Goal: Task Accomplishment & Management: Complete application form

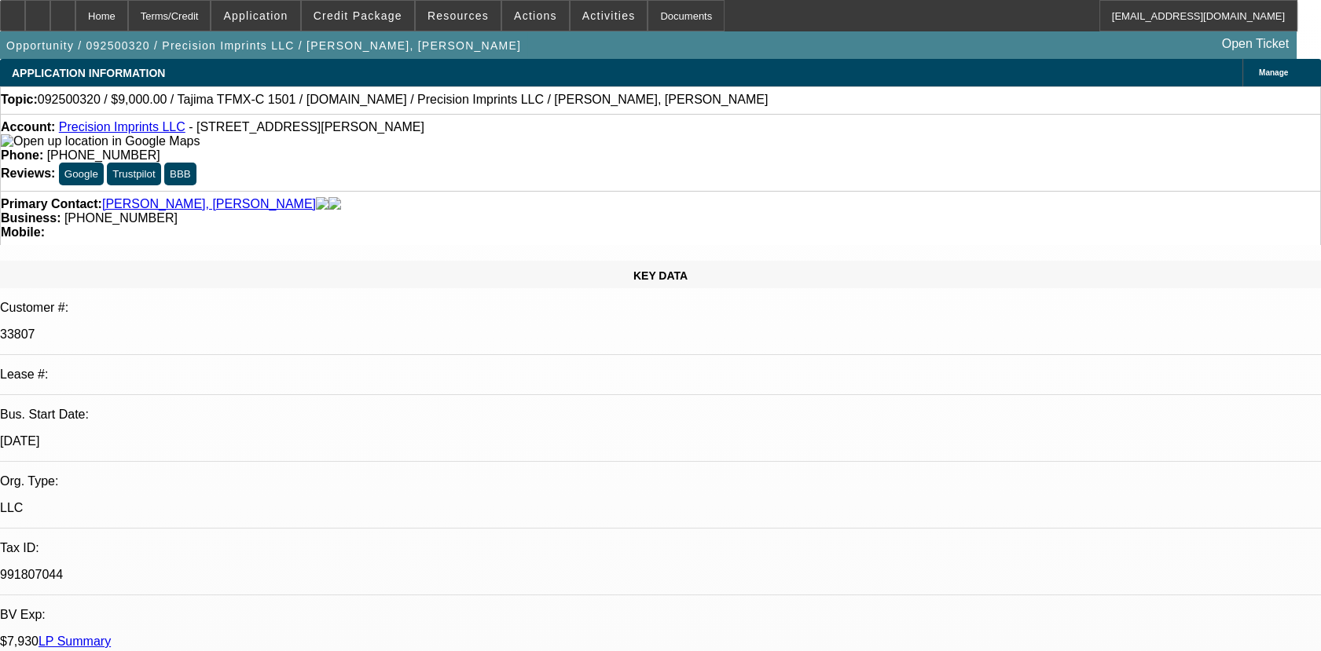
select select "0"
select select "2"
select select "0.1"
select select "4"
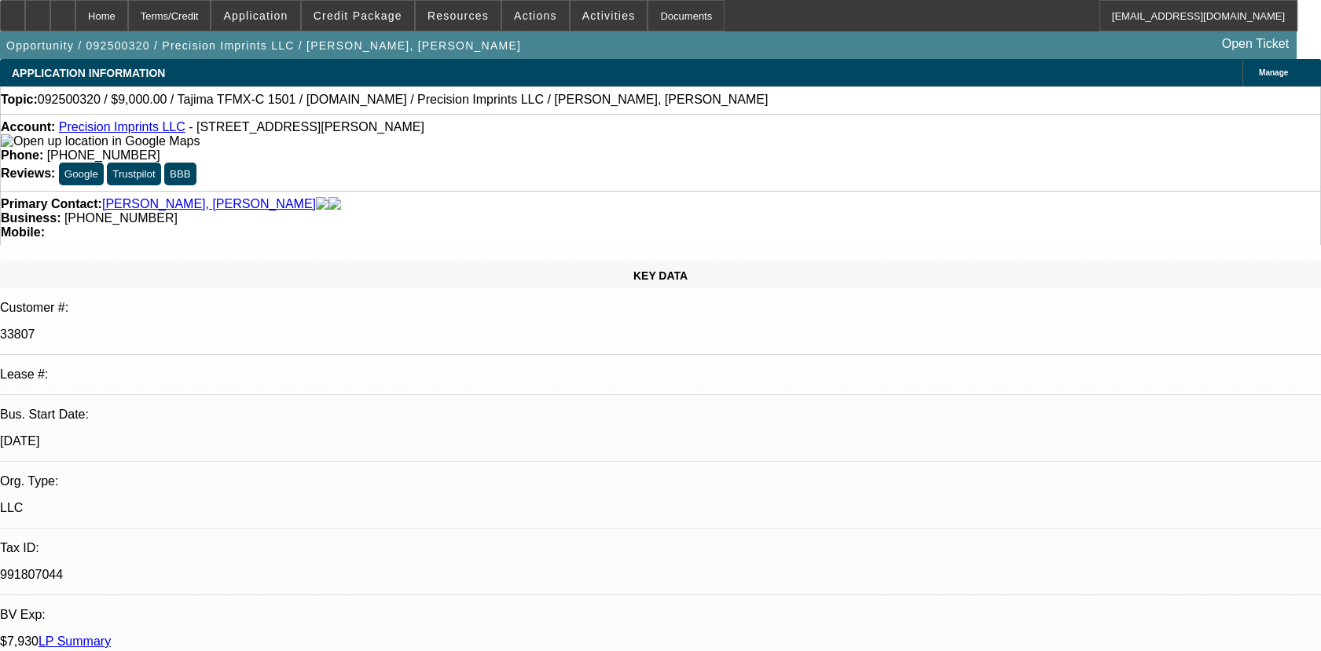
select select "0"
select select "2"
select select "0.1"
select select "4"
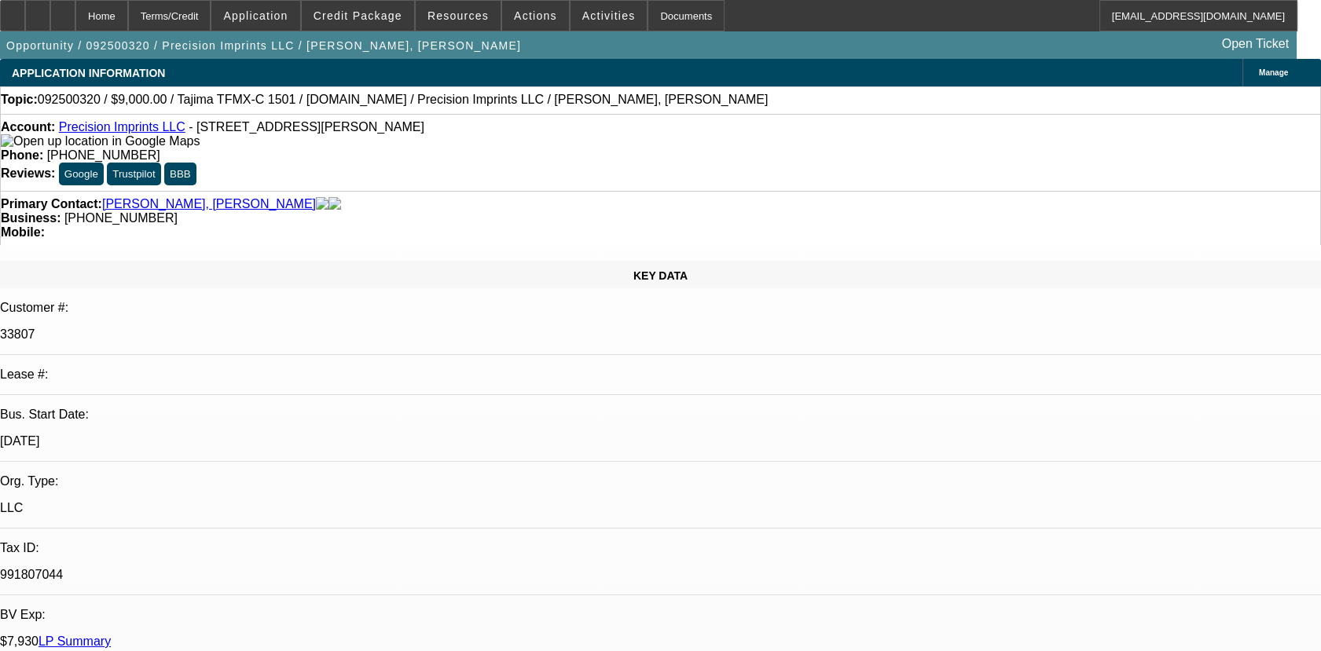
select select "0"
select select "2"
select select "0.1"
select select "4"
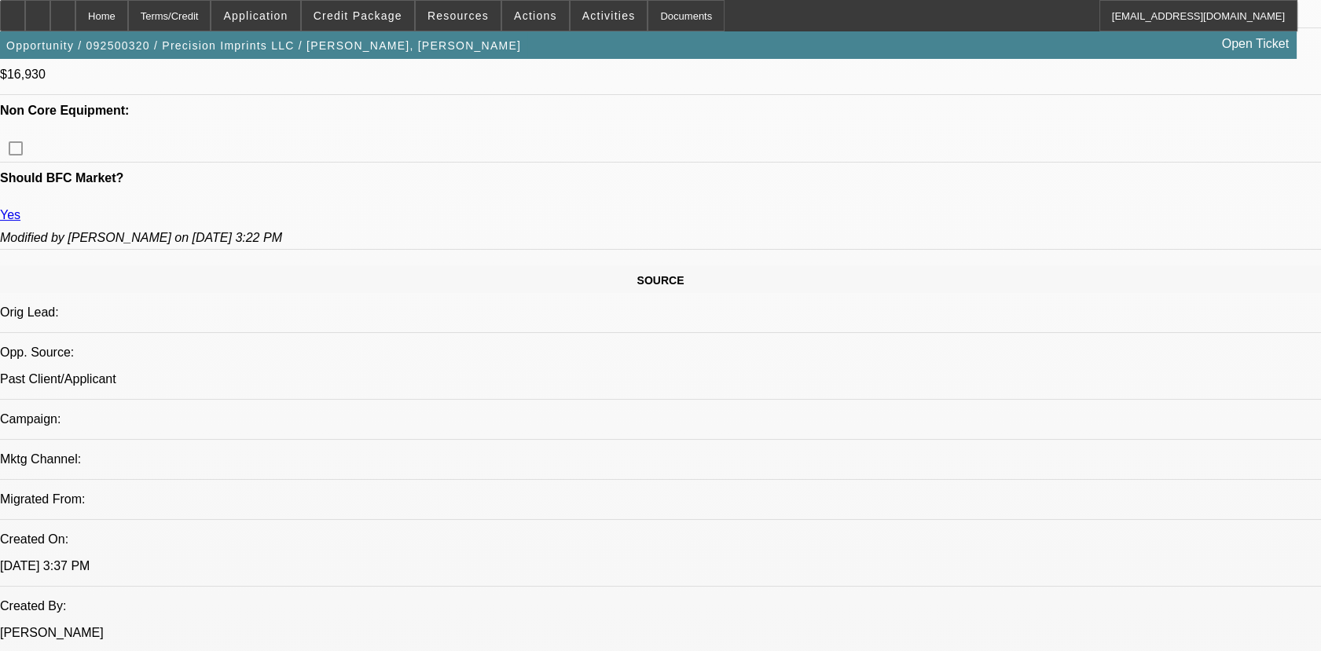
scroll to position [803, 0]
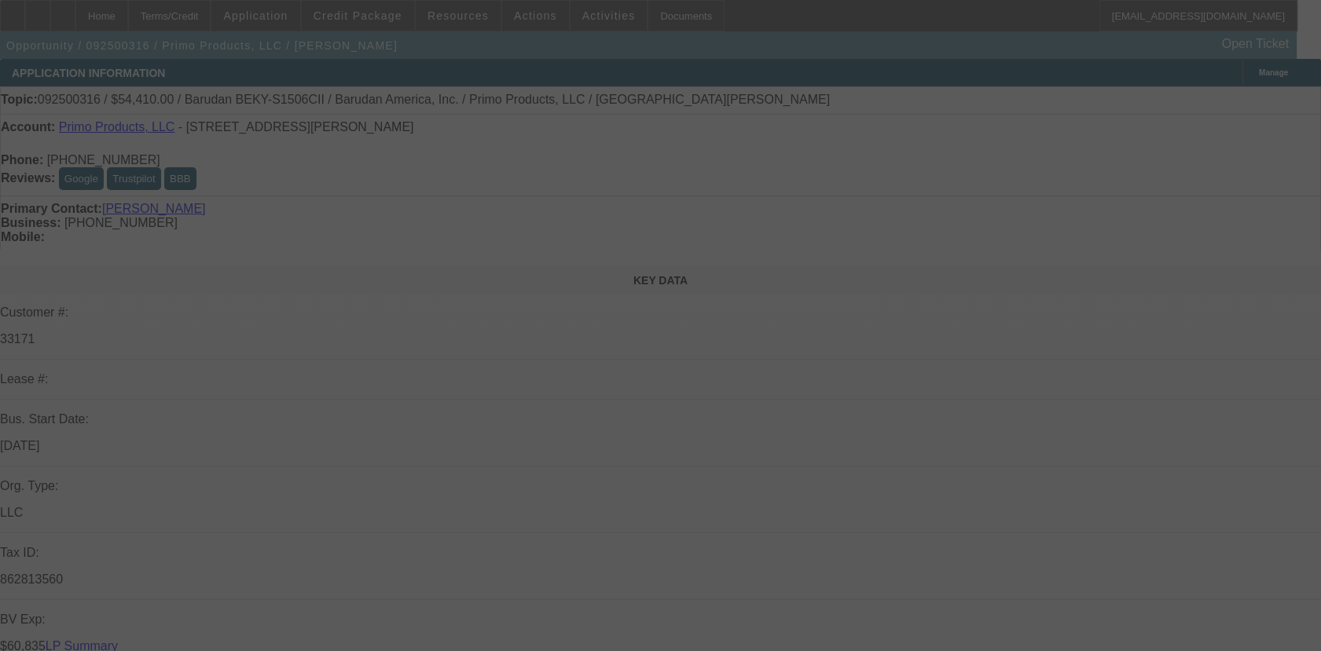
select select "0"
select select "2"
select select "0.1"
select select "0"
select select "2"
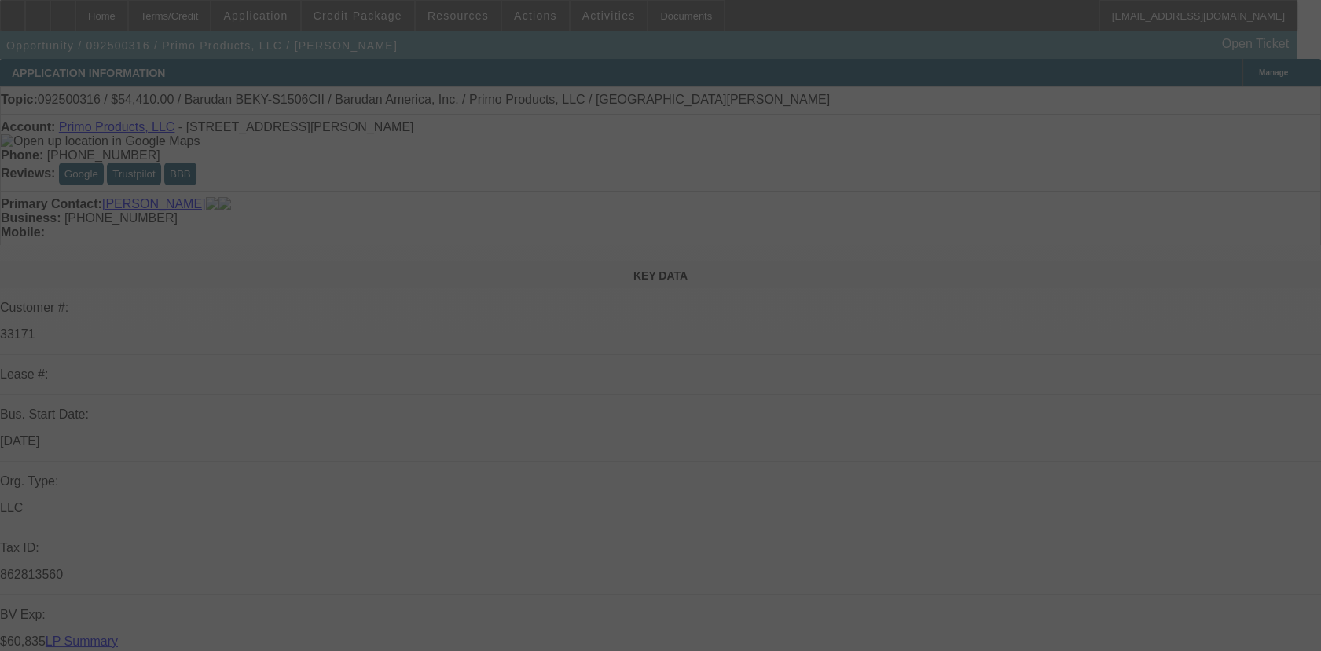
select select "0.1"
select select "0"
select select "0.1"
select select "0"
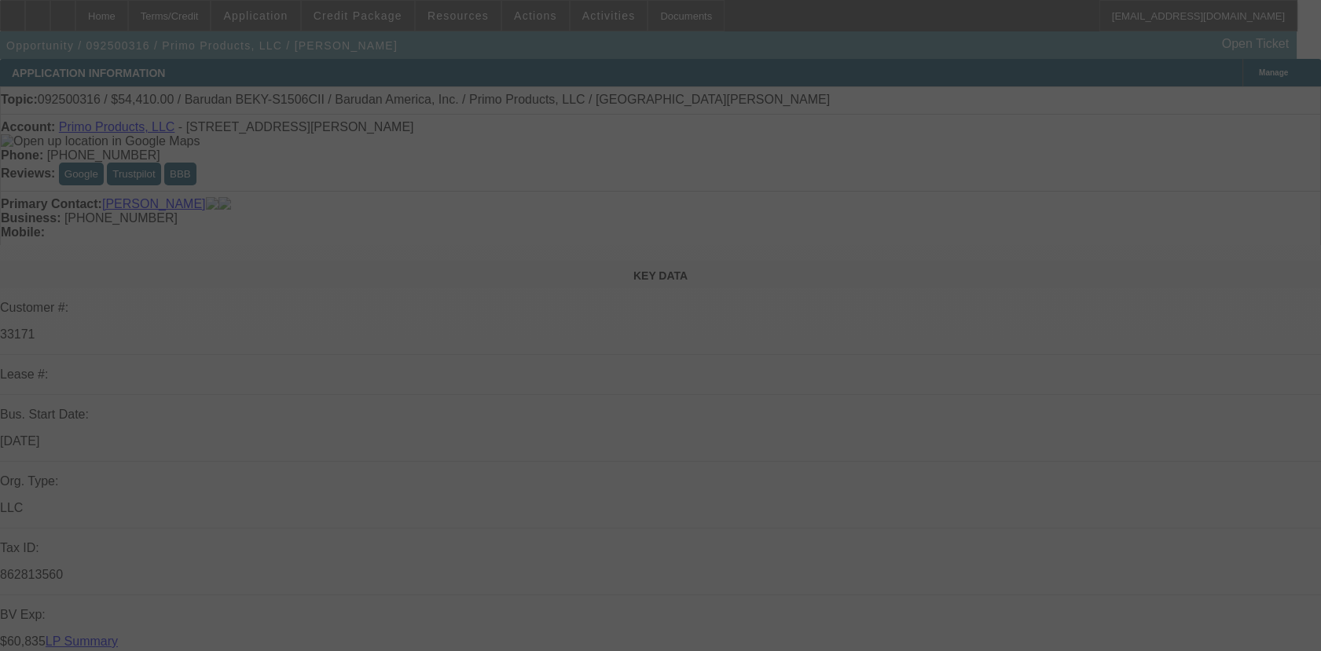
select select "2"
select select "0.1"
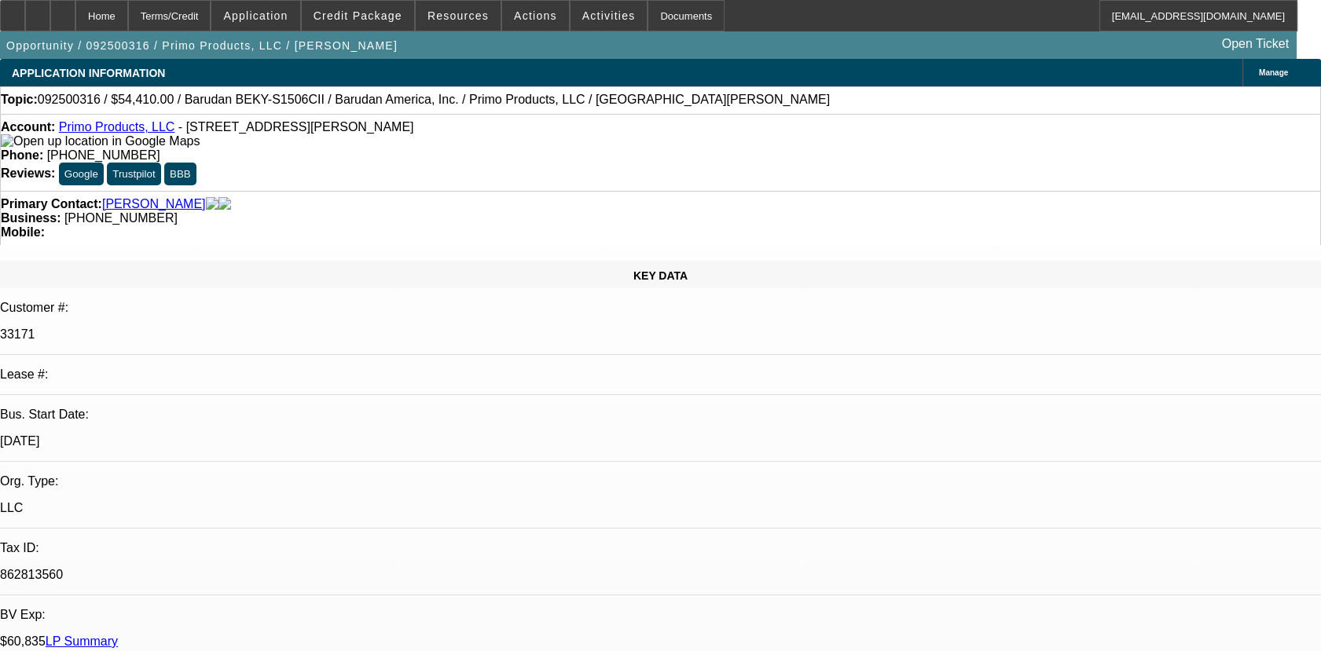
select select "1"
select select "2"
select select "4"
select select "1"
select select "2"
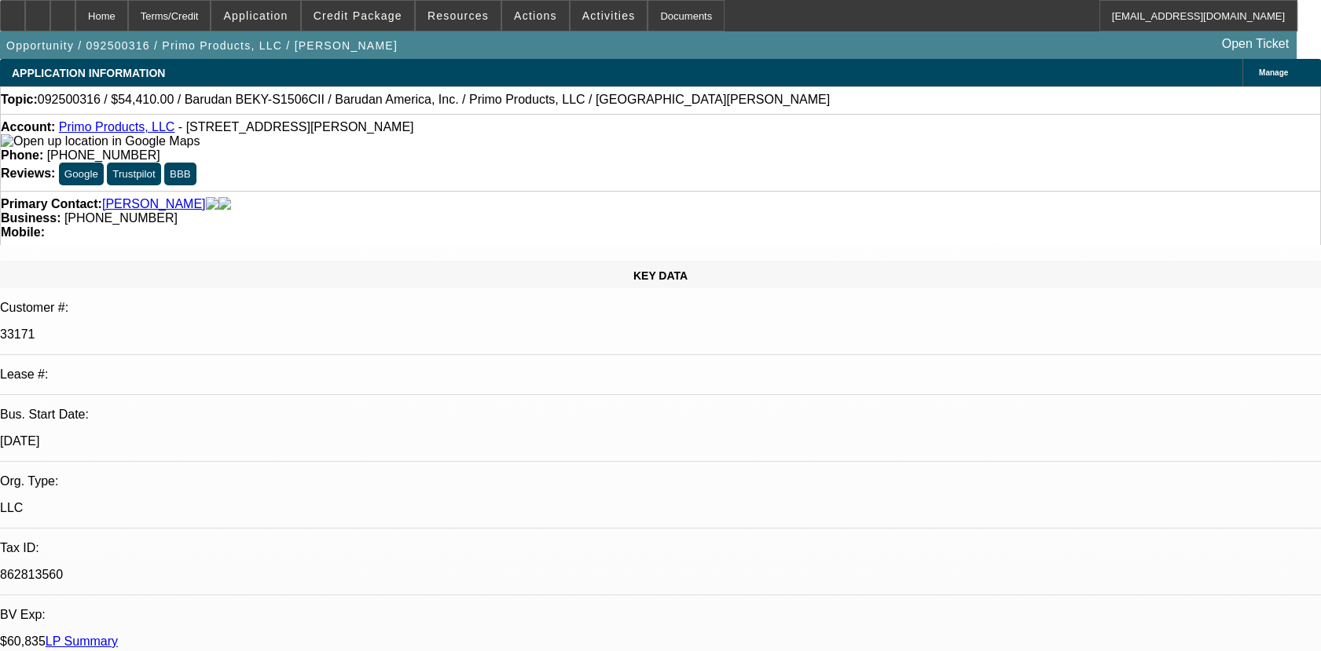
select select "4"
select select "1"
select select "4"
select select "1"
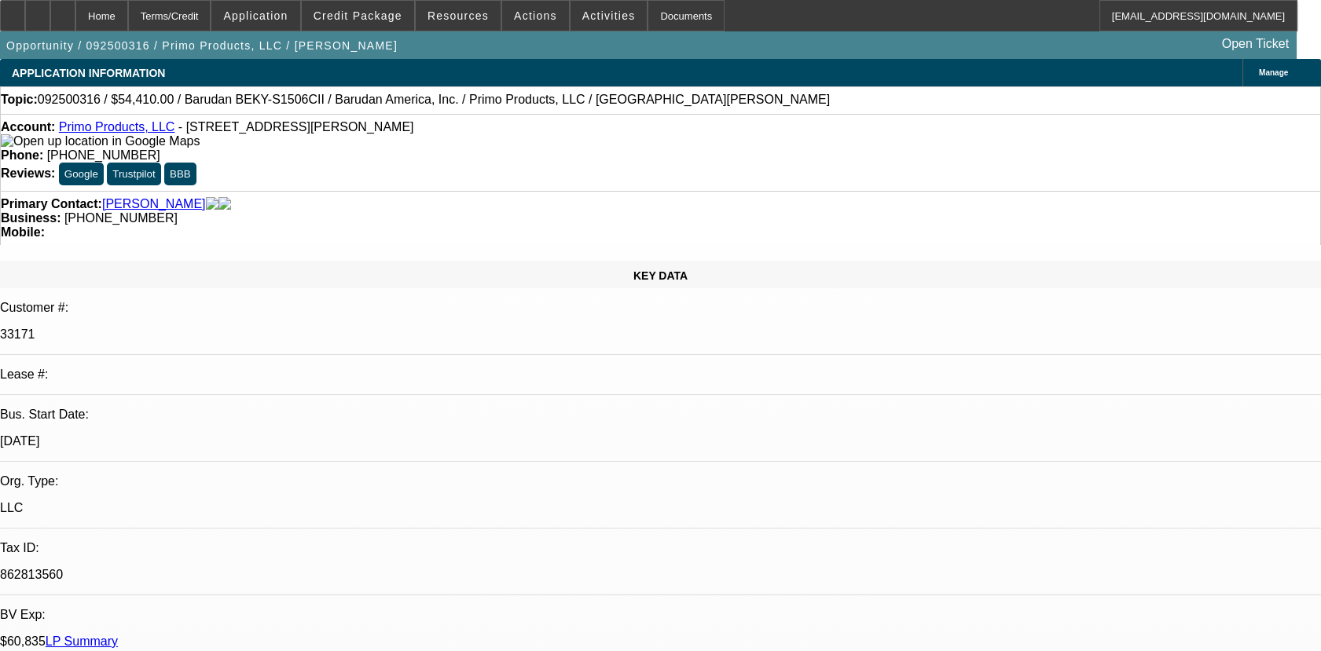
select select "2"
select select "4"
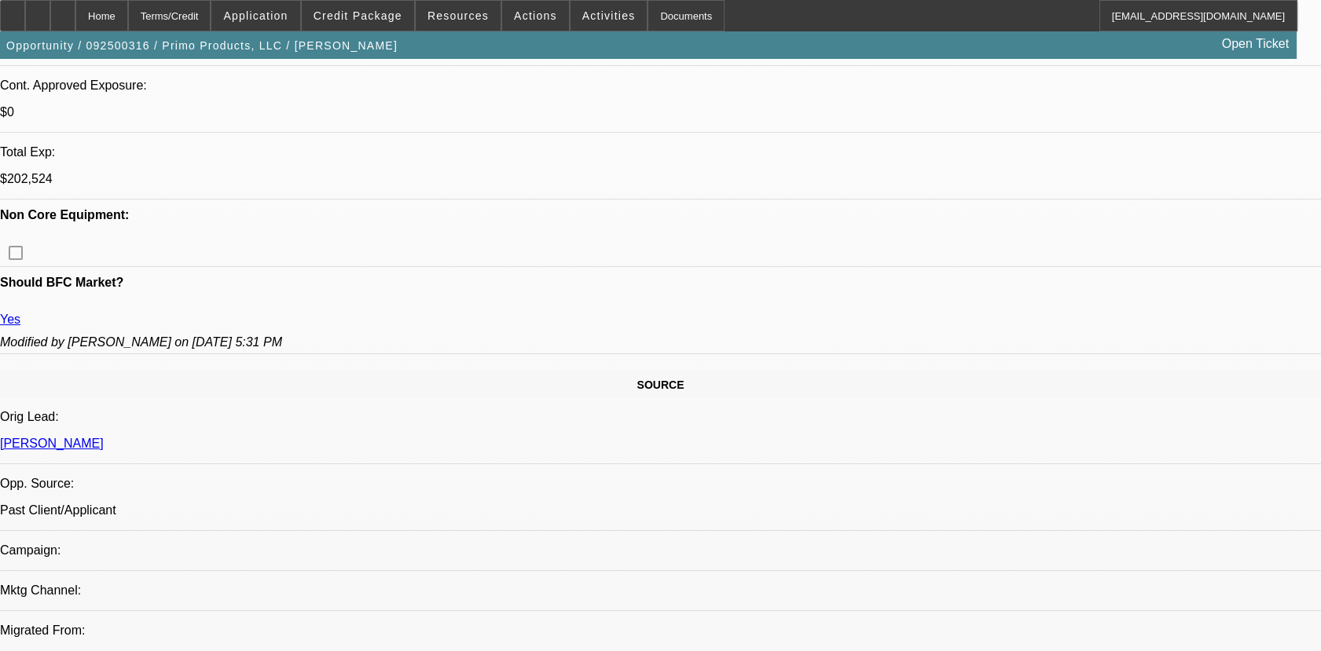
scroll to position [768, 0]
